Goal: Check status: Check status

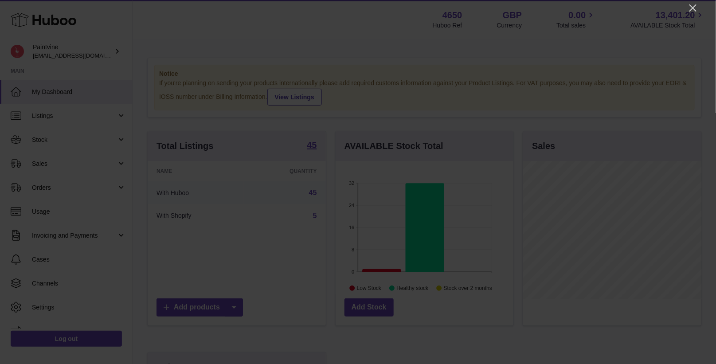
scroll to position [138, 178]
click at [701, 1] on div at bounding box center [358, 182] width 716 height 364
click at [691, 4] on icon "Close" at bounding box center [693, 8] width 11 height 11
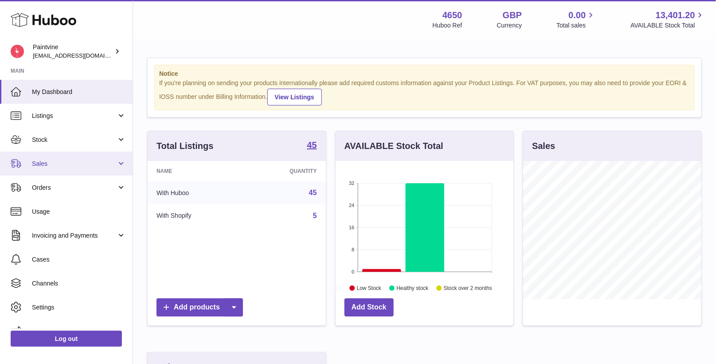
click at [48, 171] on link "Sales" at bounding box center [66, 164] width 133 height 24
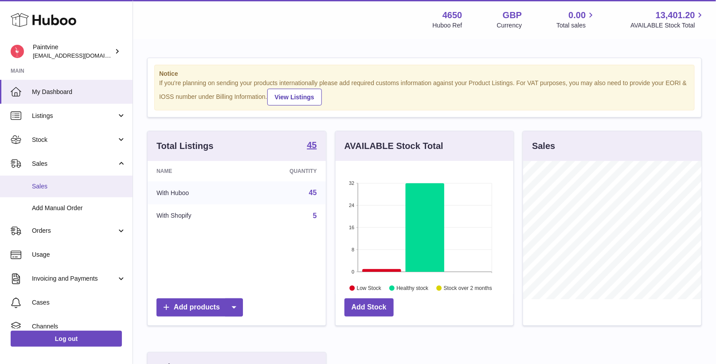
click at [59, 189] on span "Sales" at bounding box center [79, 186] width 94 height 8
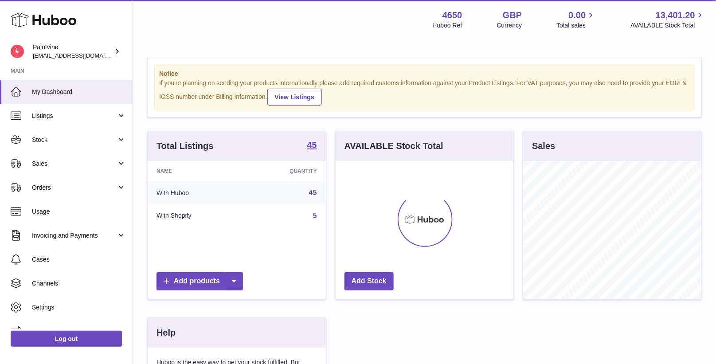
scroll to position [138, 178]
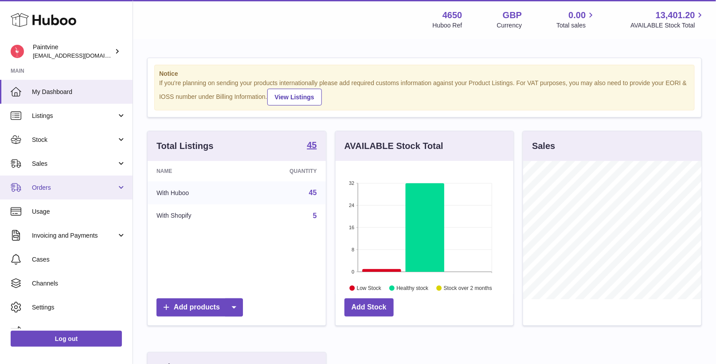
click at [40, 194] on link "Orders" at bounding box center [66, 188] width 133 height 24
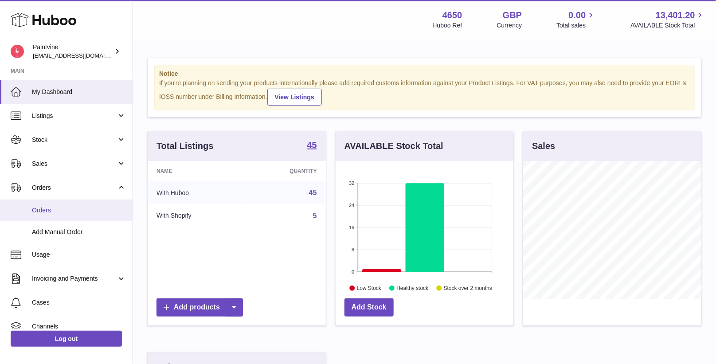
click at [53, 212] on span "Orders" at bounding box center [79, 210] width 94 height 8
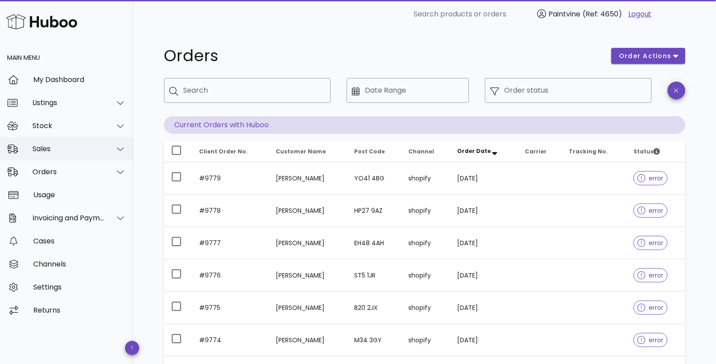
click at [51, 150] on div "Sales" at bounding box center [68, 149] width 72 height 8
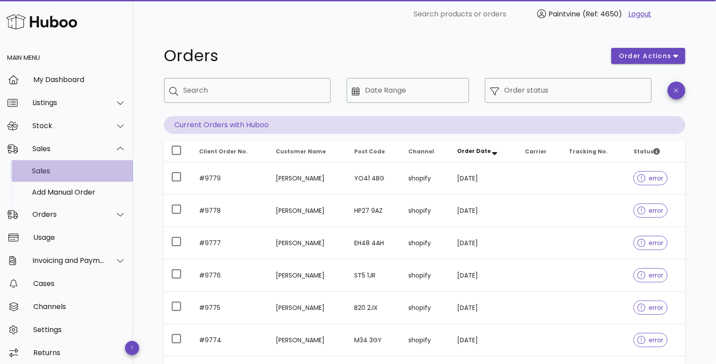
click at [62, 171] on div "Sales" at bounding box center [79, 171] width 94 height 8
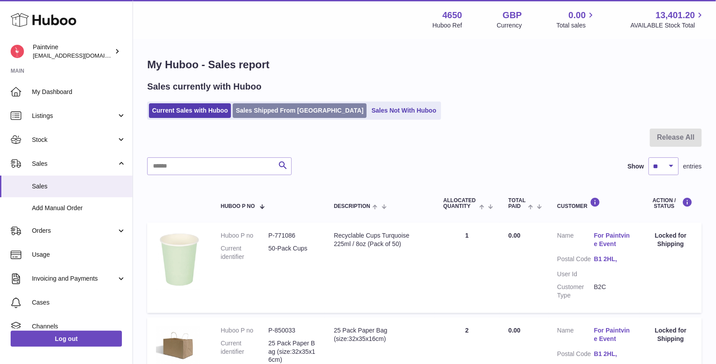
click at [274, 107] on link "Sales Shipped From [GEOGRAPHIC_DATA]" at bounding box center [300, 110] width 134 height 15
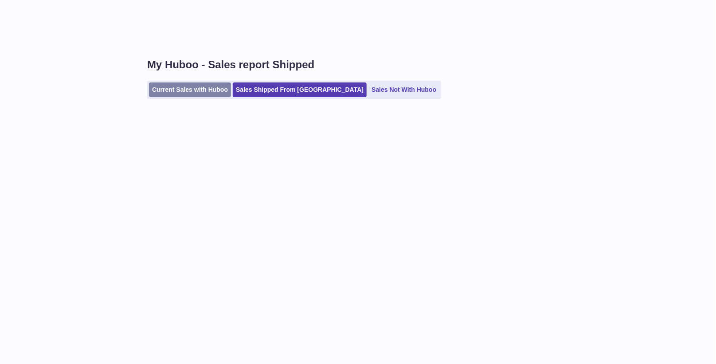
click at [202, 93] on link "Current Sales with Huboo" at bounding box center [190, 89] width 82 height 15
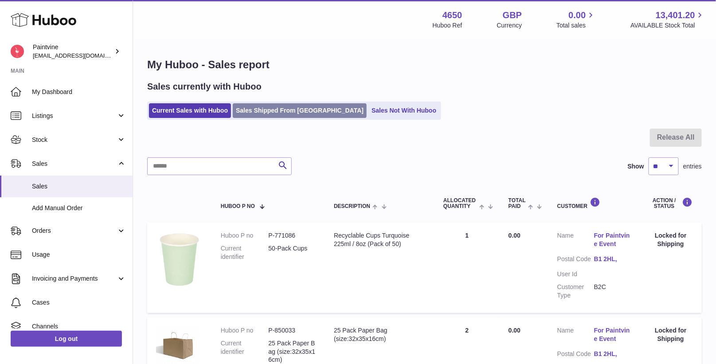
click at [255, 105] on link "Sales Shipped From [GEOGRAPHIC_DATA]" at bounding box center [300, 110] width 134 height 15
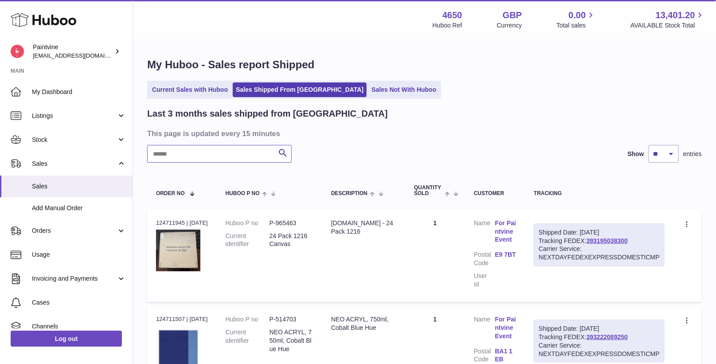
click at [219, 152] on input "text" at bounding box center [219, 154] width 145 height 18
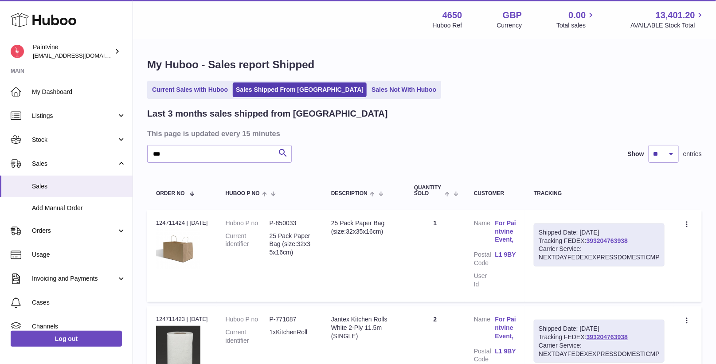
click at [607, 239] on link "393204763938" at bounding box center [606, 240] width 41 height 7
click at [198, 154] on input "**" at bounding box center [219, 154] width 145 height 18
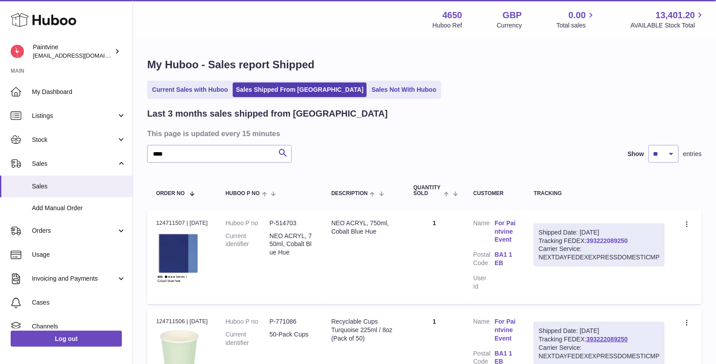
click at [598, 240] on link "393222089250" at bounding box center [606, 240] width 41 height 7
click at [180, 153] on input "***" at bounding box center [219, 154] width 145 height 18
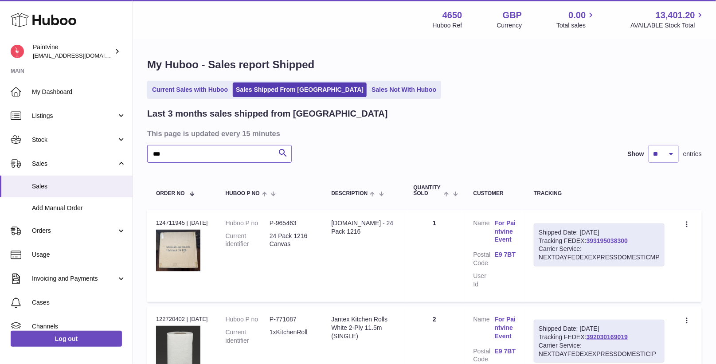
type input "**"
click at [613, 238] on link "393195038300" at bounding box center [606, 240] width 41 height 7
